Goal: Use online tool/utility: Utilize a website feature to perform a specific function

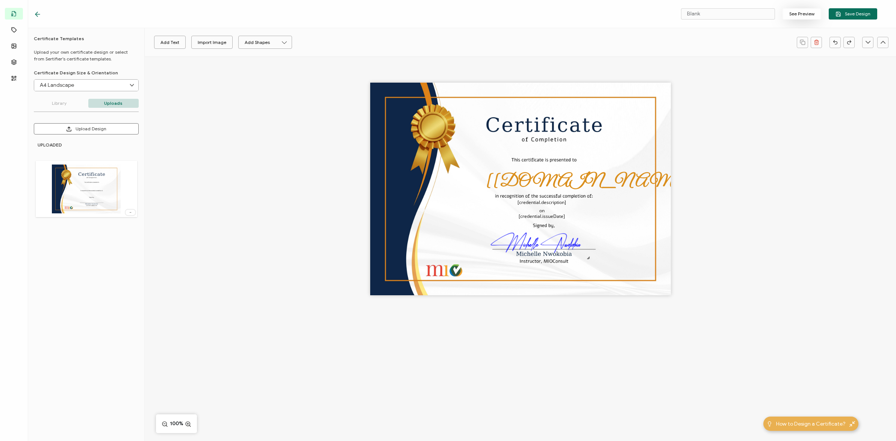
click at [791, 11] on button "See Preview" at bounding box center [802, 13] width 39 height 11
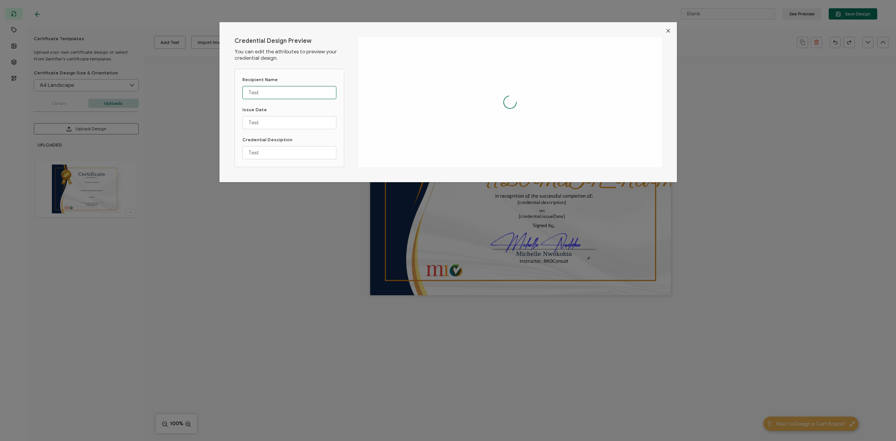
drag, startPoint x: 272, startPoint y: 95, endPoint x: 238, endPoint y: 93, distance: 33.9
click at [238, 94] on div "Recipient Name Test Issue Date Test Credential Desciption Test" at bounding box center [290, 118] width 110 height 98
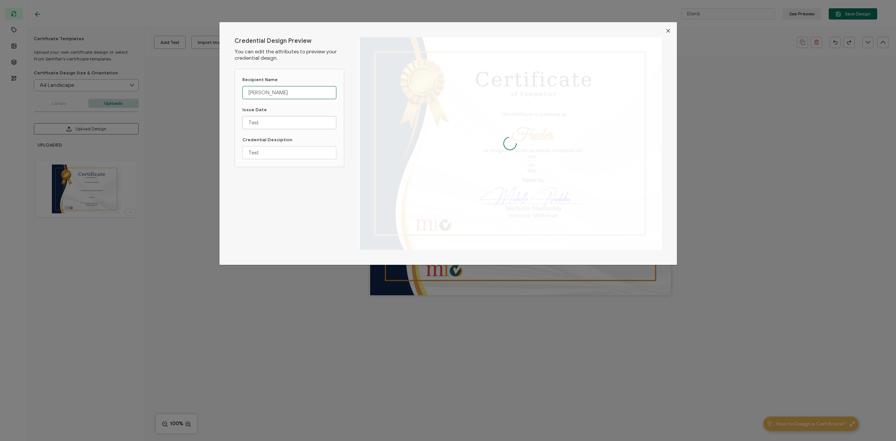
type input "[PERSON_NAME]"
drag, startPoint x: 265, startPoint y: 120, endPoint x: 231, endPoint y: 115, distance: 33.9
click at [231, 115] on div "Credential Design Preview You can edit the attributes to preview your credentia…" at bounding box center [448, 143] width 457 height 243
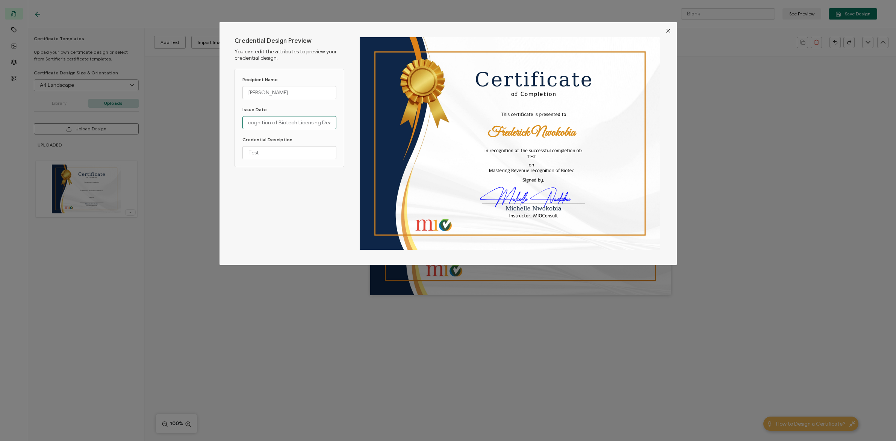
scroll to position [0, 55]
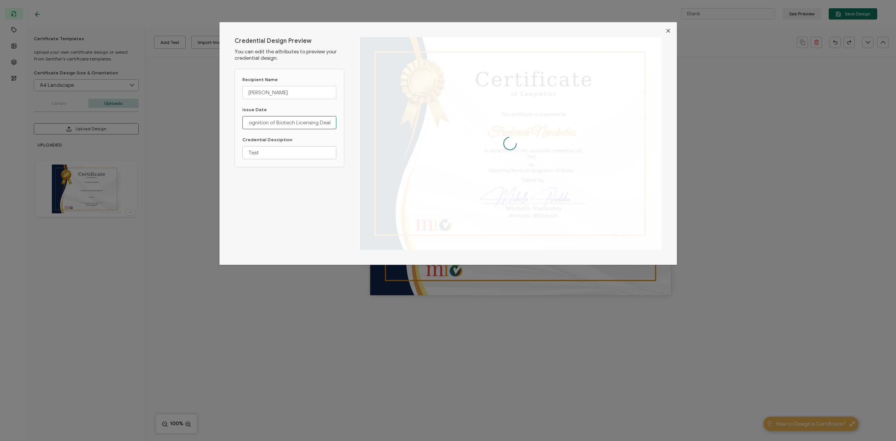
type input "Mastering Revenue recognition of Biotech Licensing Deals"
click at [271, 154] on input "Test" at bounding box center [289, 152] width 94 height 13
drag, startPoint x: 270, startPoint y: 154, endPoint x: 213, endPoint y: 155, distance: 57.5
click at [213, 155] on div "Credential Design Preview You can edit the attributes to preview your credentia…" at bounding box center [448, 220] width 896 height 441
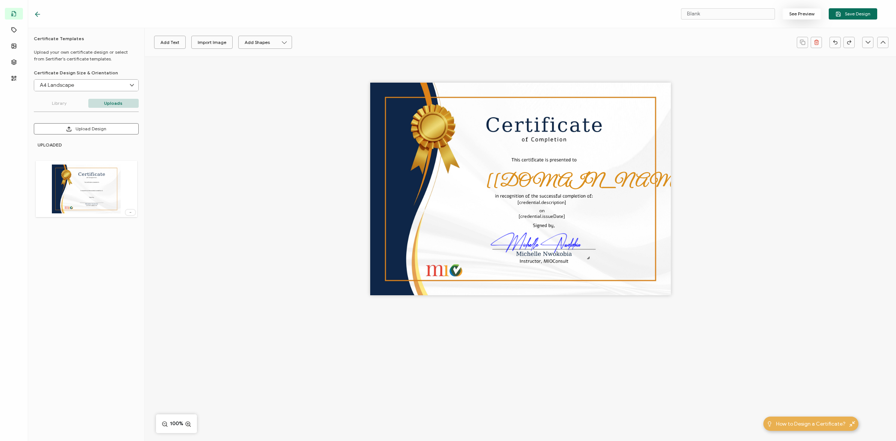
click at [807, 17] on button "See Preview" at bounding box center [802, 13] width 39 height 11
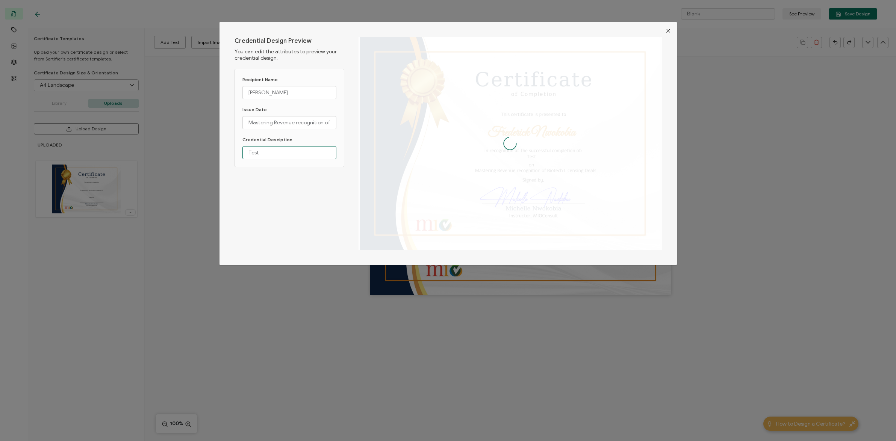
drag, startPoint x: 269, startPoint y: 153, endPoint x: 225, endPoint y: 154, distance: 44.0
click at [225, 154] on div "Credential Design Preview You can edit the attributes to preview your credentia…" at bounding box center [448, 143] width 457 height 243
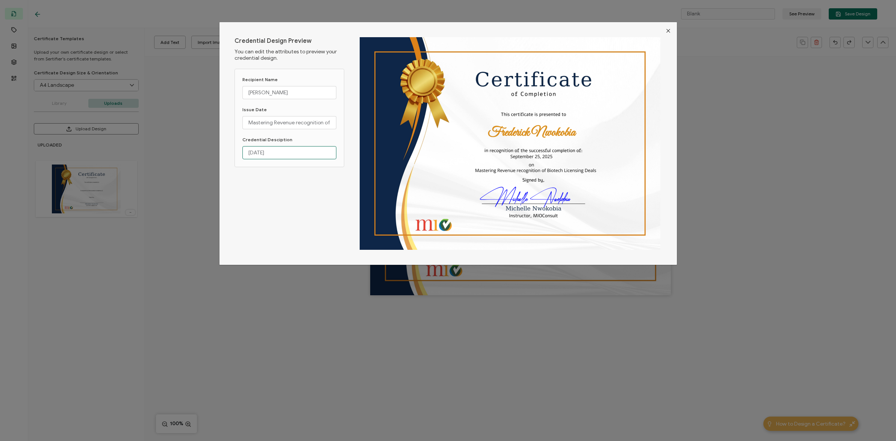
type input "[DATE]"
click at [668, 30] on icon "Close" at bounding box center [668, 31] width 6 height 6
